Goal: Book appointment/travel/reservation

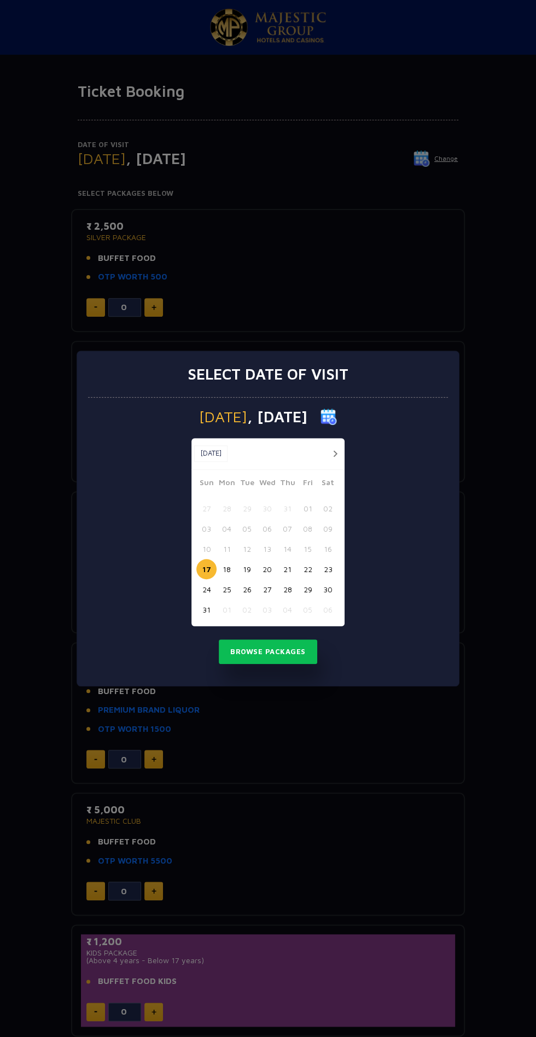
click at [337, 413] on img at bounding box center [328, 417] width 16 height 16
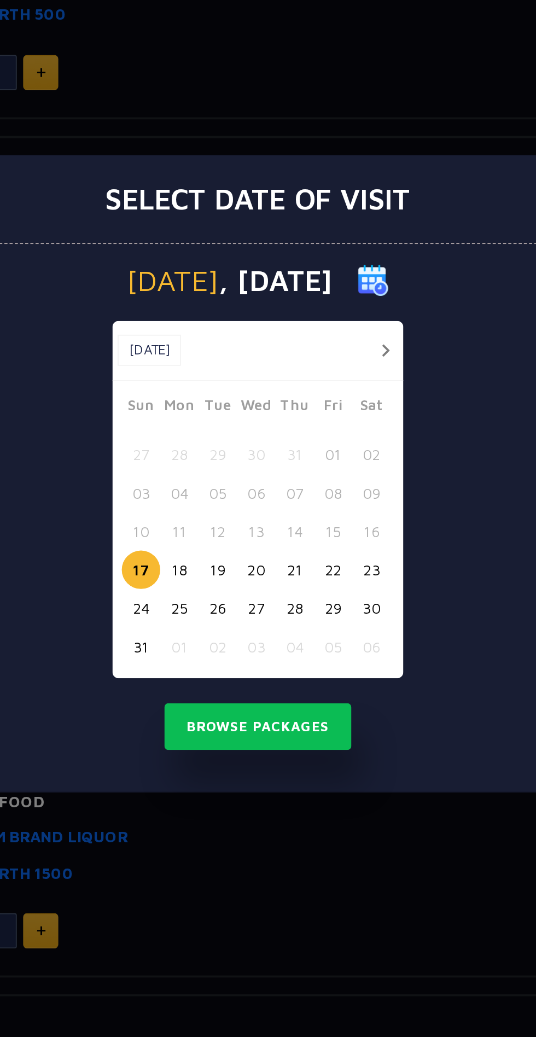
click at [229, 565] on button "18" at bounding box center [227, 569] width 20 height 20
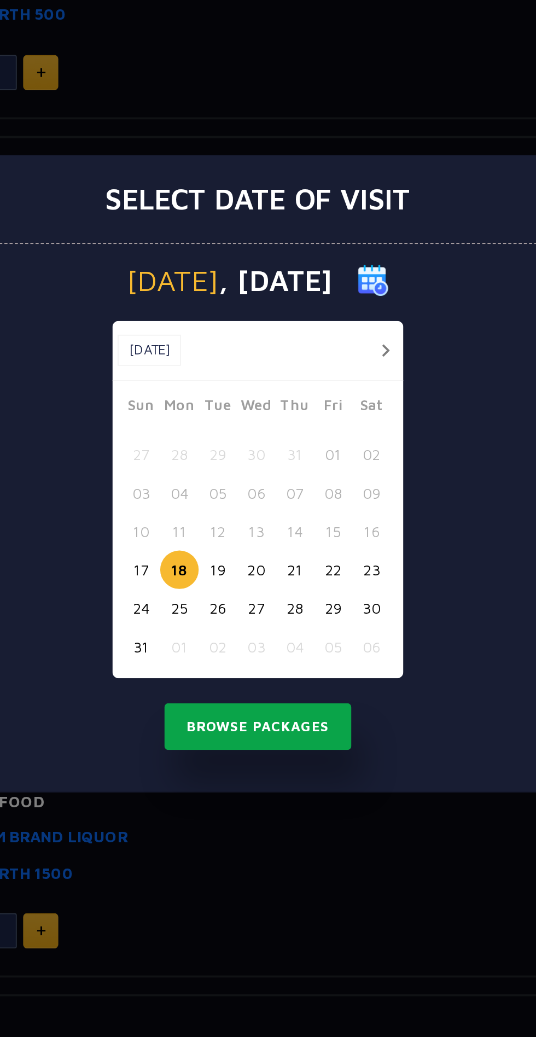
click at [291, 651] on button "Browse Packages" at bounding box center [268, 651] width 98 height 25
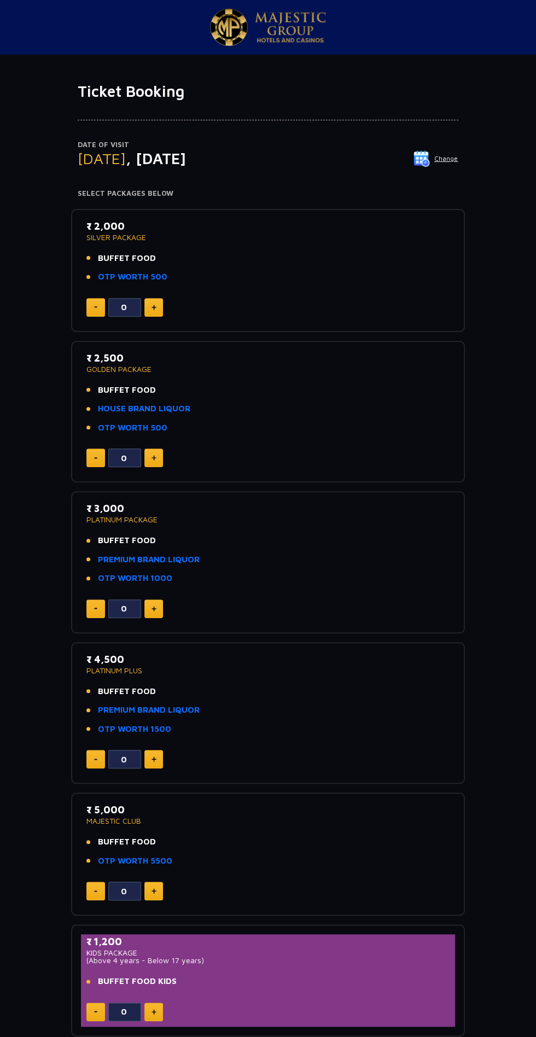
scroll to position [1, 0]
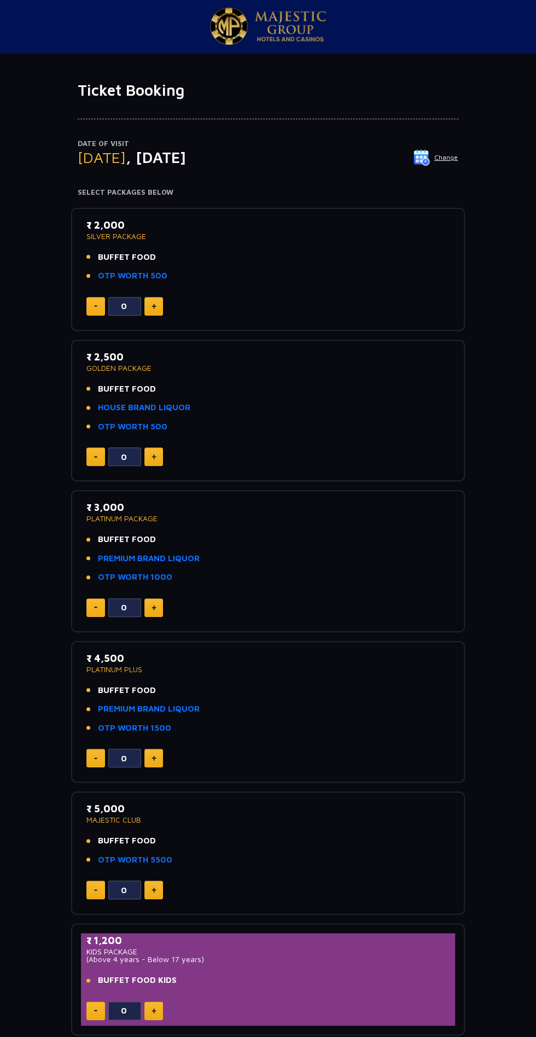
click at [287, 13] on img at bounding box center [290, 26] width 71 height 31
